Goal: Task Accomplishment & Management: Manage account settings

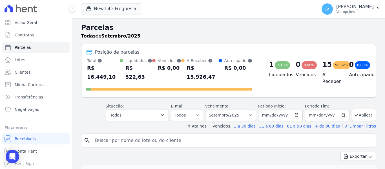
select select
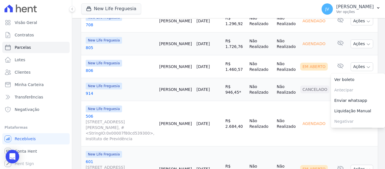
scroll to position [338, 0]
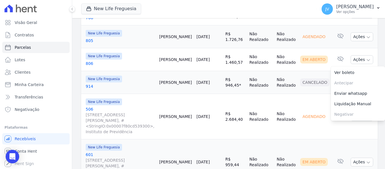
click at [298, 81] on td "Cancelado" at bounding box center [315, 82] width 35 height 23
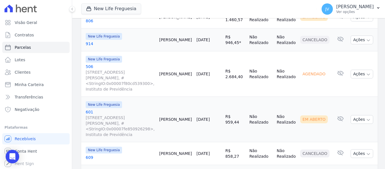
scroll to position [394, 0]
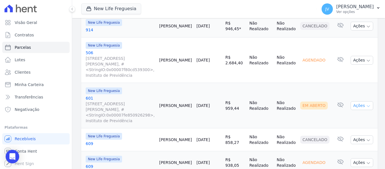
click at [357, 101] on button "Ações" at bounding box center [361, 105] width 23 height 9
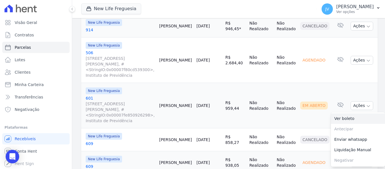
click at [341, 113] on link "Ver boleto" at bounding box center [358, 118] width 54 height 10
click at [299, 106] on td "Em Aberto" at bounding box center [315, 105] width 35 height 45
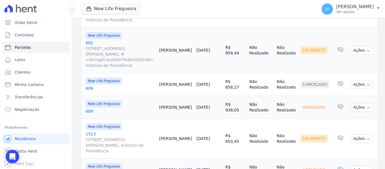
scroll to position [451, 0]
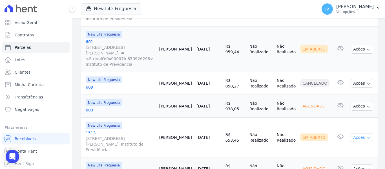
click at [354, 133] on button "Ações" at bounding box center [361, 137] width 23 height 9
click at [339, 145] on link "Ver boleto" at bounding box center [358, 150] width 54 height 10
click at [304, 117] on td "Em Aberto" at bounding box center [315, 137] width 35 height 40
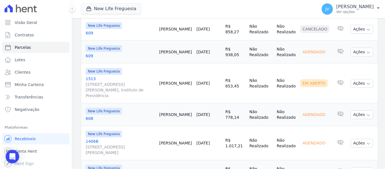
scroll to position [533, 0]
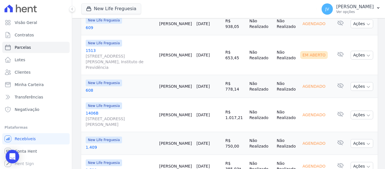
click at [210, 112] on link "[DATE]" at bounding box center [202, 114] width 13 height 5
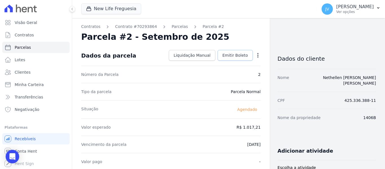
click at [232, 59] on link "Emitir Boleto" at bounding box center [235, 55] width 35 height 11
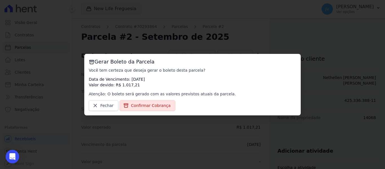
click at [143, 112] on div "Gerar Boleto da Parcela Você tem certeza que deseja gerar o boleto desta parcel…" at bounding box center [192, 84] width 216 height 61
click at [144, 110] on link "Confirmar Cobrança" at bounding box center [147, 105] width 56 height 11
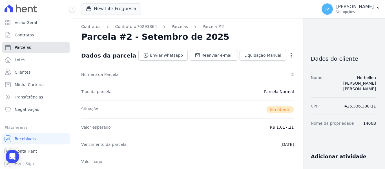
click at [26, 48] on span "Parcelas" at bounding box center [23, 48] width 16 height 6
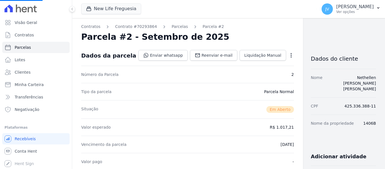
select select
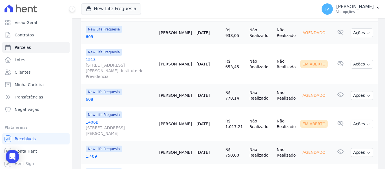
scroll to position [533, 0]
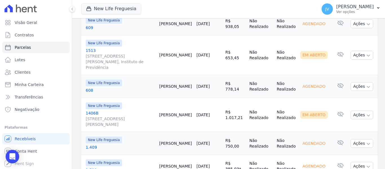
click at [210, 141] on link "[DATE]" at bounding box center [202, 143] width 13 height 5
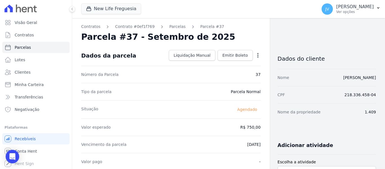
click at [256, 55] on icon "button" at bounding box center [258, 55] width 6 height 6
click at [211, 58] on link "Alterar" at bounding box center [234, 63] width 50 height 10
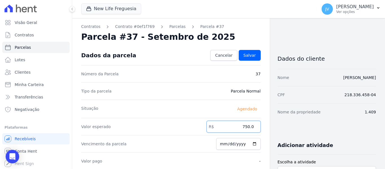
click at [239, 127] on input "750.0" at bounding box center [234, 127] width 54 height 12
type input "250.0"
click at [253, 52] on link "Salvar" at bounding box center [250, 55] width 22 height 11
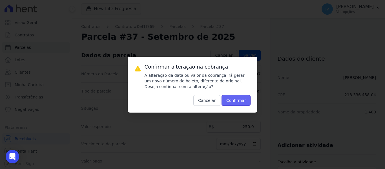
click at [245, 102] on button "Confirmar" at bounding box center [235, 100] width 29 height 11
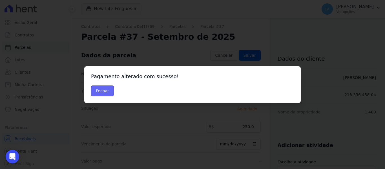
click at [106, 89] on button "Fechar" at bounding box center [102, 90] width 23 height 11
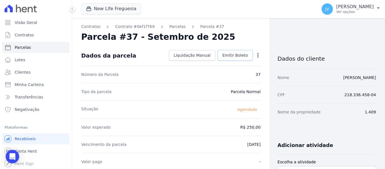
click at [239, 57] on span "Emitir Boleto" at bounding box center [235, 55] width 26 height 6
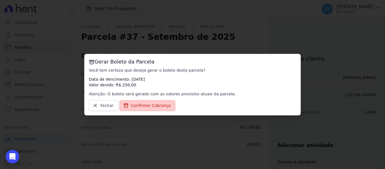
click at [159, 101] on link "Confirmar Cobrança" at bounding box center [147, 105] width 56 height 11
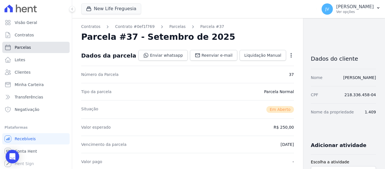
click at [33, 50] on link "Parcelas" at bounding box center [35, 47] width 67 height 11
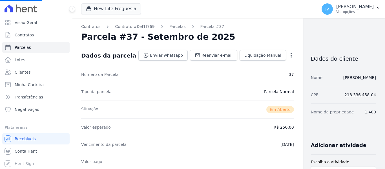
select select
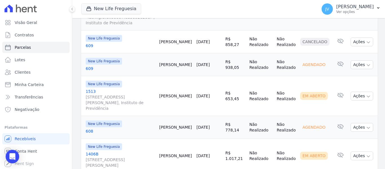
scroll to position [533, 0]
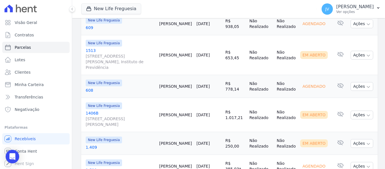
click at [218, 155] on td "[DATE]" at bounding box center [208, 166] width 29 height 23
click at [210, 164] on link "[DATE]" at bounding box center [202, 166] width 13 height 5
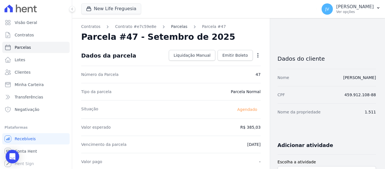
click at [174, 25] on link "Parcelas" at bounding box center [179, 27] width 16 height 6
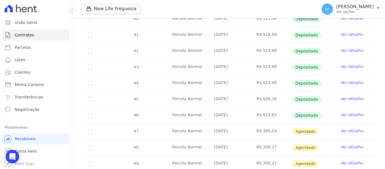
scroll to position [197, 0]
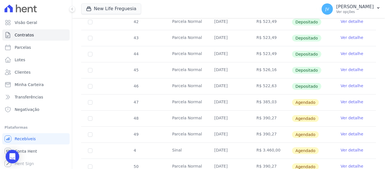
click at [353, 99] on link "Ver detalhe" at bounding box center [352, 102] width 23 height 6
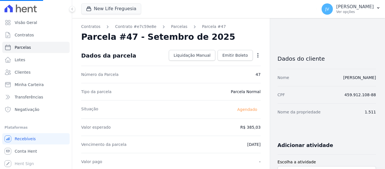
click at [255, 55] on icon "button" at bounding box center [258, 55] width 6 height 6
click at [221, 65] on link "Alterar" at bounding box center [234, 63] width 50 height 10
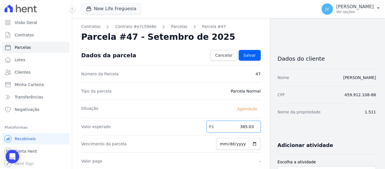
drag, startPoint x: 234, startPoint y: 130, endPoint x: 292, endPoint y: 129, distance: 58.0
type input "524.36"
click at [176, 121] on div "Valor esperado R$ 524.36" at bounding box center [170, 126] width 179 height 17
click at [249, 49] on div "Dados da parcela Cancelar Salvar" at bounding box center [170, 55] width 179 height 20
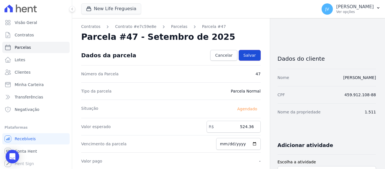
click at [250, 53] on span "Salvar" at bounding box center [249, 55] width 12 height 6
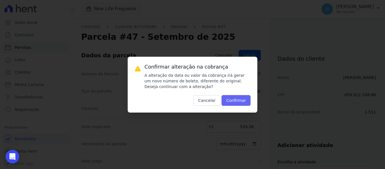
drag, startPoint x: 236, startPoint y: 91, endPoint x: 234, endPoint y: 98, distance: 6.9
click at [236, 94] on div "Confirmar alteração na cobrança A alteração da data ou valor da cobrança irá ge…" at bounding box center [198, 84] width 106 height 42
click at [234, 98] on button "Confirmar" at bounding box center [235, 100] width 29 height 11
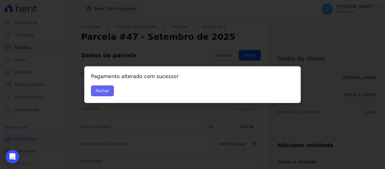
click at [108, 90] on button "Fechar" at bounding box center [102, 90] width 23 height 11
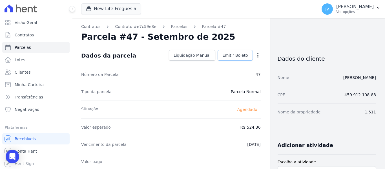
click at [234, 60] on link "Emitir Boleto" at bounding box center [235, 55] width 35 height 11
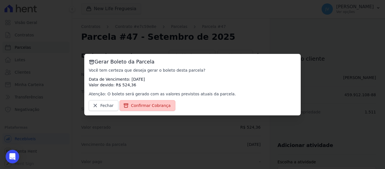
click at [151, 102] on link "Confirmar Cobrança" at bounding box center [147, 105] width 56 height 11
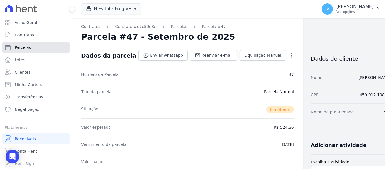
click at [34, 49] on link "Parcelas" at bounding box center [35, 47] width 67 height 11
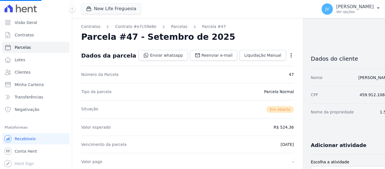
select select
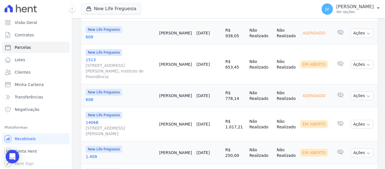
scroll to position [533, 0]
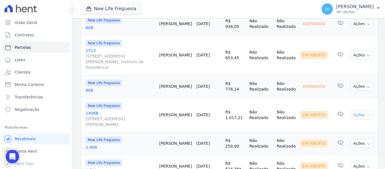
click at [358, 110] on button "Ações" at bounding box center [361, 114] width 23 height 9
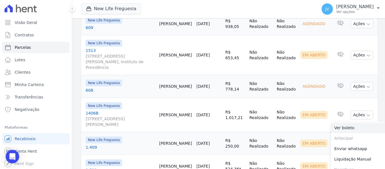
click at [343, 123] on link "Ver boleto" at bounding box center [358, 128] width 54 height 10
click at [292, 155] on td "Não Realizado" at bounding box center [285, 166] width 23 height 23
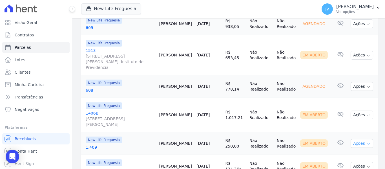
click at [362, 139] on button "Ações" at bounding box center [361, 143] width 23 height 9
click at [342, 151] on link "Ver boleto" at bounding box center [358, 156] width 54 height 10
click at [351, 162] on button "Ações" at bounding box center [361, 166] width 23 height 9
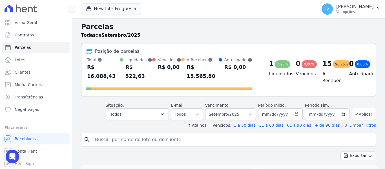
scroll to position [0, 0]
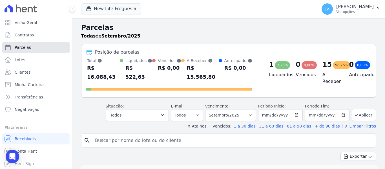
click at [33, 45] on link "Parcelas" at bounding box center [35, 47] width 67 height 11
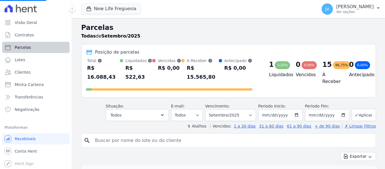
select select
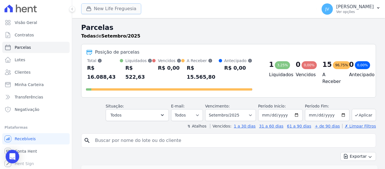
click at [121, 12] on button "New Life Freguesia" at bounding box center [111, 8] width 60 height 11
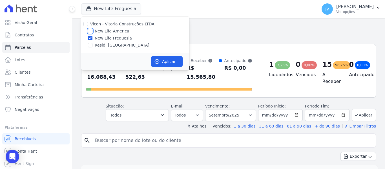
click at [90, 30] on input "New Life America" at bounding box center [90, 31] width 5 height 5
checkbox input "true"
click at [91, 39] on input "New Life Freguesia" at bounding box center [90, 38] width 5 height 5
checkbox input "false"
click at [165, 63] on button "Aplicar" at bounding box center [167, 61] width 32 height 11
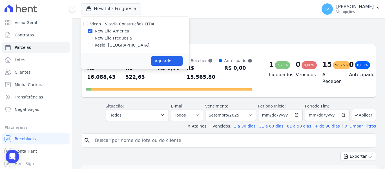
select select
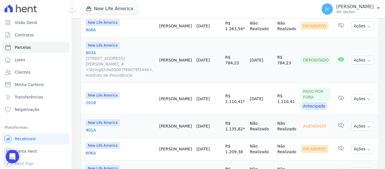
scroll to position [811, 0]
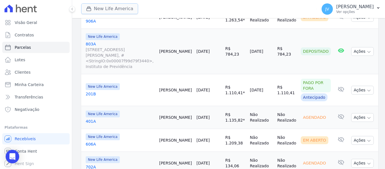
click at [101, 10] on button "New Life America" at bounding box center [109, 8] width 57 height 11
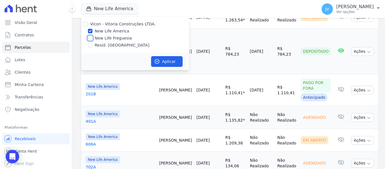
click at [90, 37] on input "New Life Freguesia" at bounding box center [90, 38] width 5 height 5
checkbox input "true"
click at [90, 34] on div at bounding box center [90, 31] width 5 height 6
click at [90, 32] on input "New Life America" at bounding box center [90, 31] width 5 height 5
checkbox input "false"
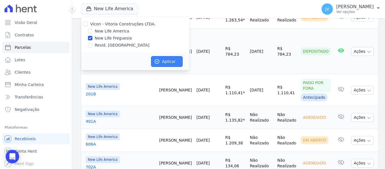
click at [169, 65] on button "Aplicar" at bounding box center [167, 61] width 32 height 11
select select
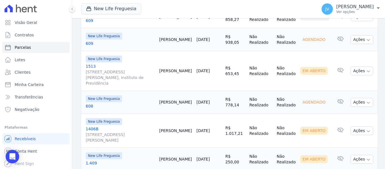
scroll to position [477, 0]
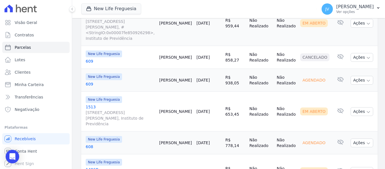
click at [203, 109] on link "[DATE]" at bounding box center [202, 111] width 13 height 5
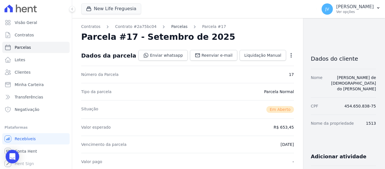
click at [171, 29] on link "Parcelas" at bounding box center [179, 27] width 16 height 6
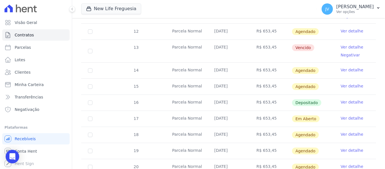
scroll to position [197, 0]
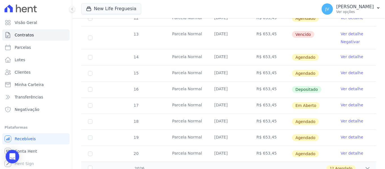
click at [293, 70] on span "Agendado" at bounding box center [305, 73] width 27 height 7
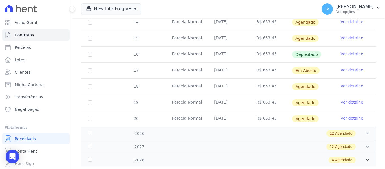
scroll to position [242, 0]
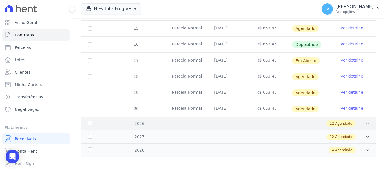
click at [220, 120] on div "12 Agendado" at bounding box center [243, 123] width 255 height 6
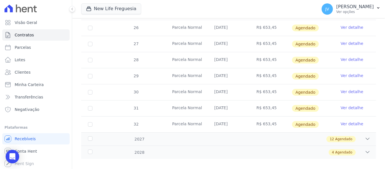
scroll to position [435, 0]
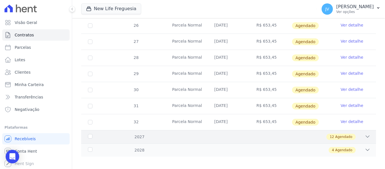
click at [224, 134] on div "12 Agendado" at bounding box center [243, 137] width 255 height 6
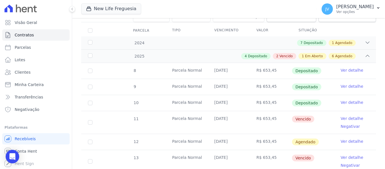
scroll to position [64, 0]
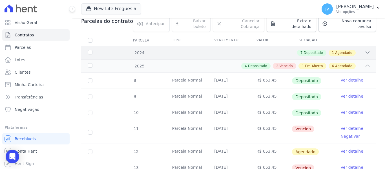
click at [234, 52] on div "2024 7 Depositado 1 Agendado" at bounding box center [228, 52] width 295 height 13
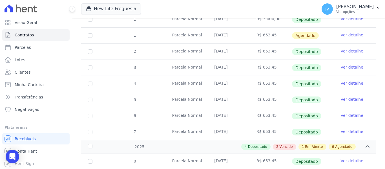
scroll to position [120, 0]
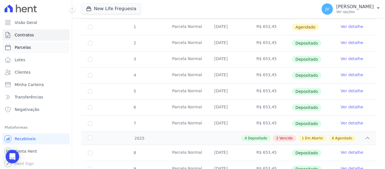
click at [25, 46] on span "Parcelas" at bounding box center [23, 48] width 16 height 6
select select
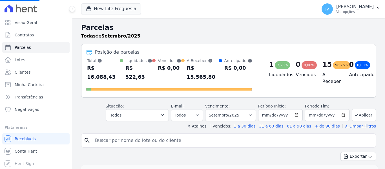
select select
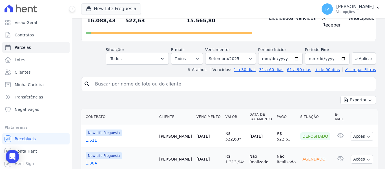
scroll to position [56, 0]
click at [126, 4] on button "New Life Freguesia" at bounding box center [111, 8] width 60 height 11
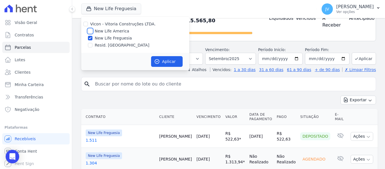
click at [89, 32] on input "New Life America" at bounding box center [90, 31] width 5 height 5
checkbox input "true"
click at [90, 39] on input "New Life Freguesia" at bounding box center [90, 38] width 5 height 5
checkbox input "true"
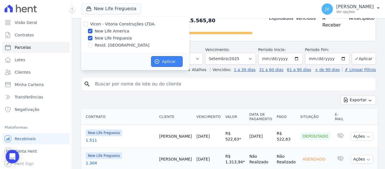
click at [168, 59] on button "Aplicar" at bounding box center [167, 61] width 32 height 11
select select
